Goal: Navigation & Orientation: Find specific page/section

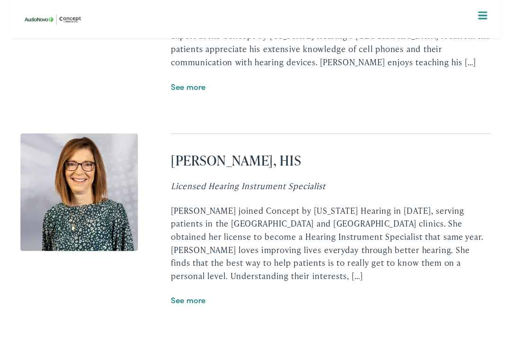
scroll to position [1763, 0]
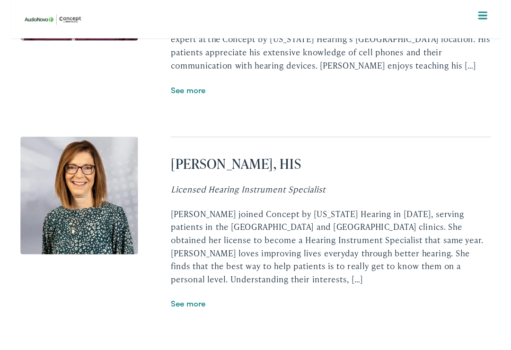
click at [189, 94] on link "See more" at bounding box center [185, 94] width 36 height 12
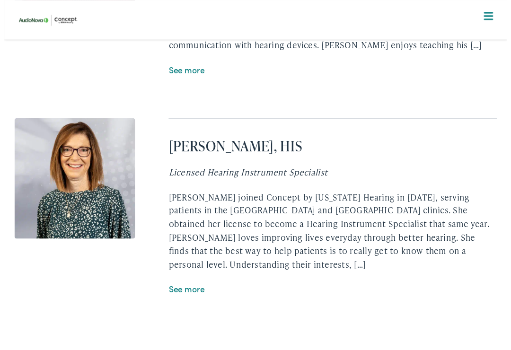
scroll to position [1796, 0]
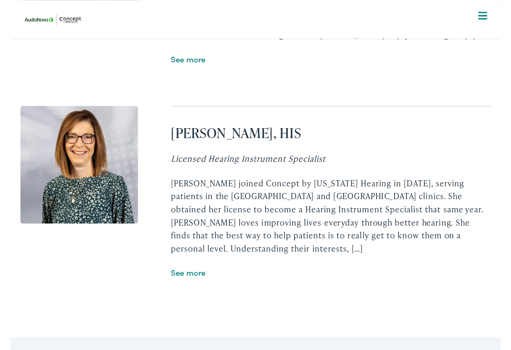
click at [184, 278] on link "See more" at bounding box center [185, 284] width 36 height 12
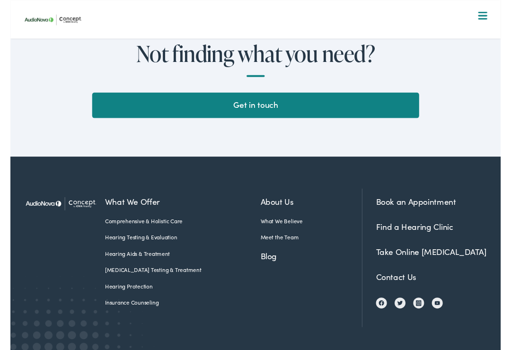
scroll to position [2138, 0]
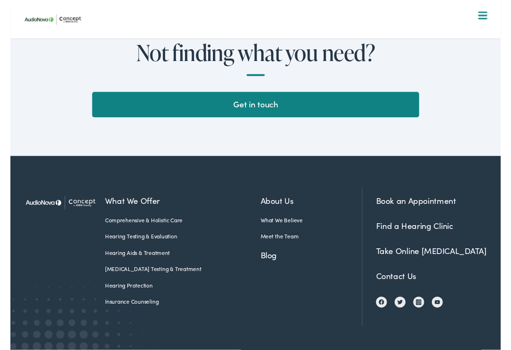
click at [275, 225] on link "What We Believe" at bounding box center [314, 229] width 106 height 9
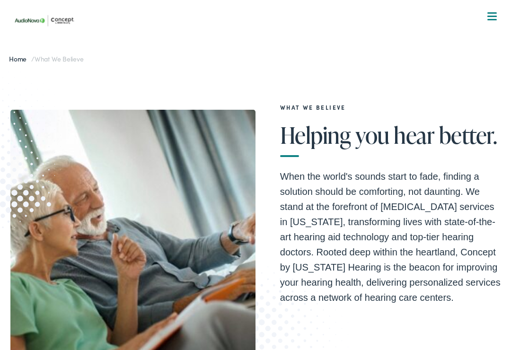
click at [493, 16] on span at bounding box center [492, 16] width 9 height 1
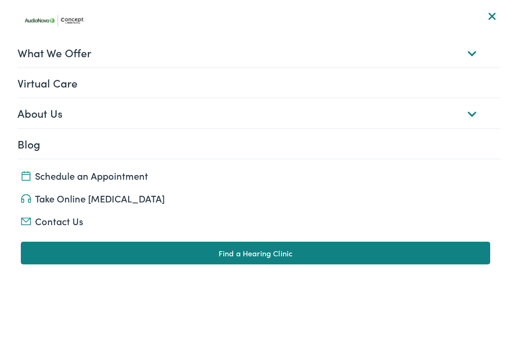
click at [64, 87] on link "Virtual Care" at bounding box center [260, 82] width 484 height 29
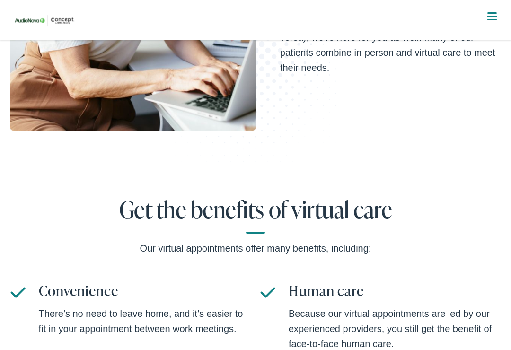
scroll to position [277, 0]
